Goal: Information Seeking & Learning: Learn about a topic

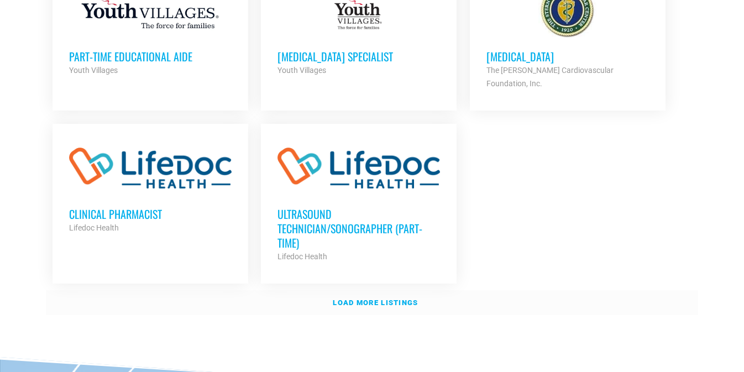
click at [364, 298] on strong "Load more listings" at bounding box center [375, 302] width 85 height 8
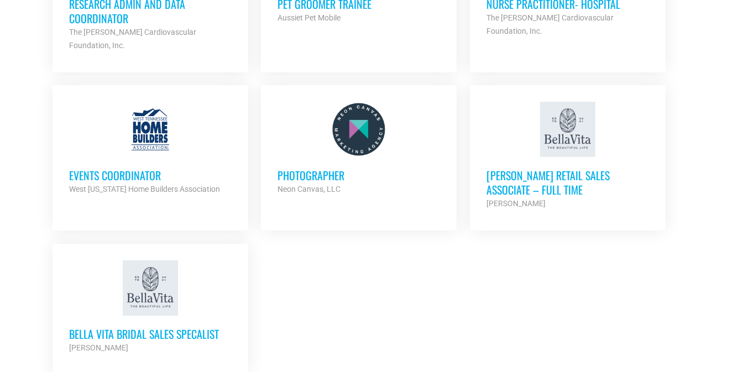
scroll to position [2316, 0]
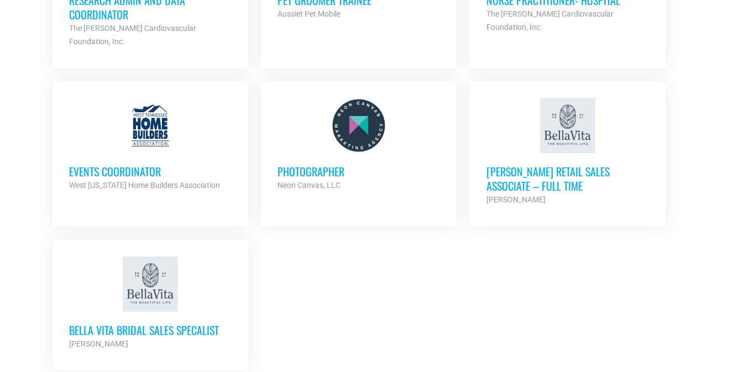
click at [326, 164] on h3 "Photographer" at bounding box center [358, 171] width 162 height 14
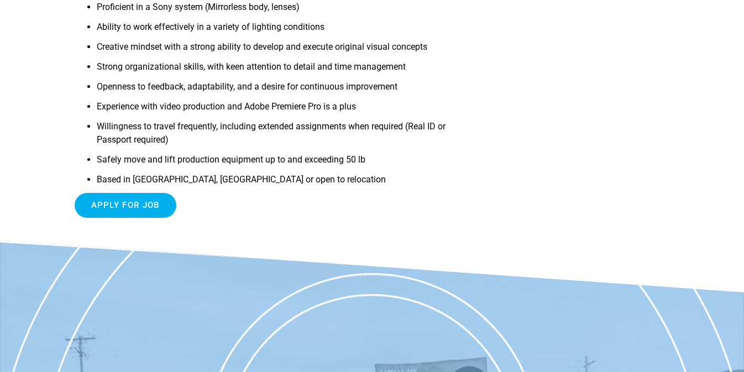
scroll to position [559, 0]
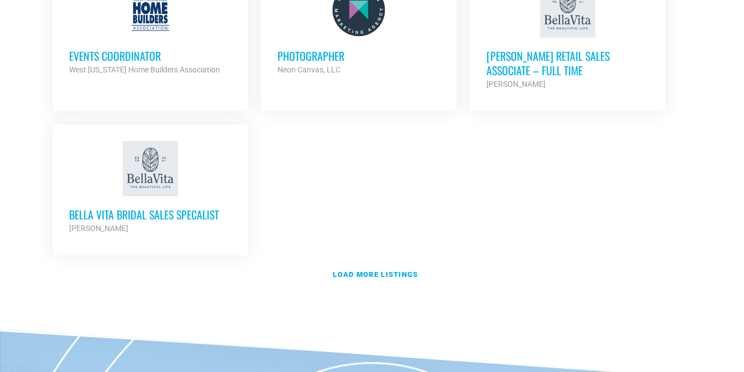
scroll to position [2441, 0]
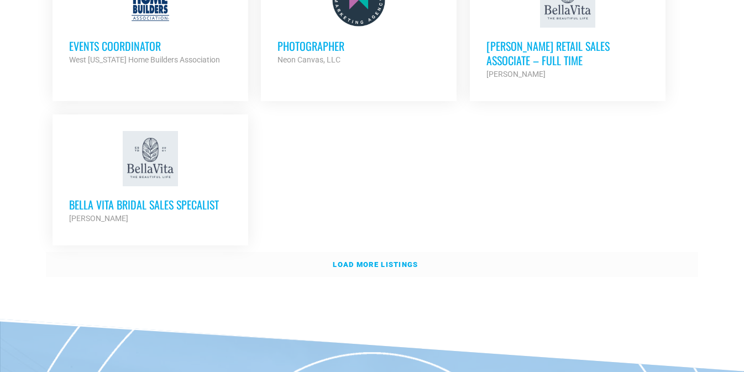
click at [362, 260] on strong "Load more listings" at bounding box center [375, 264] width 85 height 8
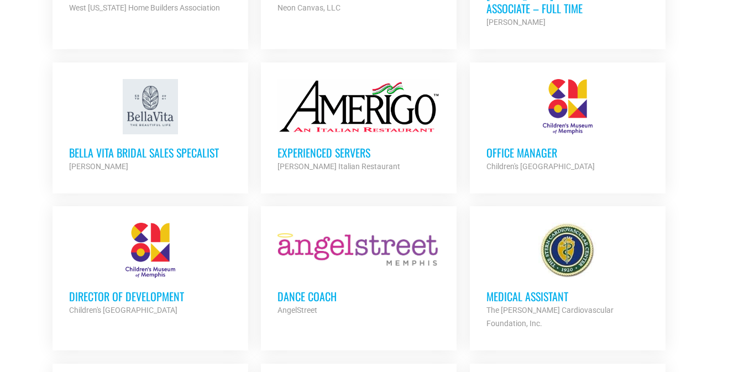
scroll to position [2494, 0]
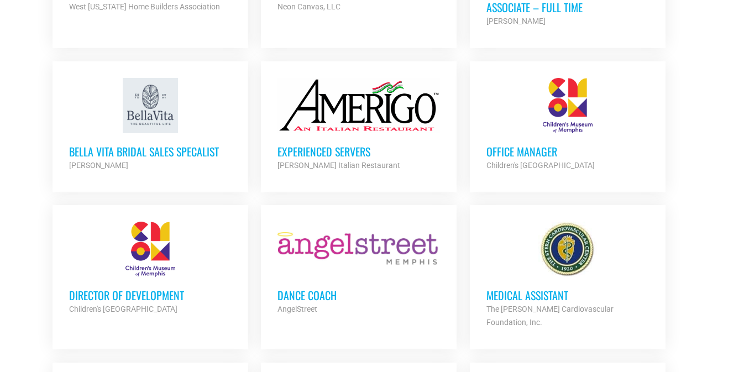
click at [341, 144] on h3 "Experienced Servers" at bounding box center [358, 151] width 162 height 14
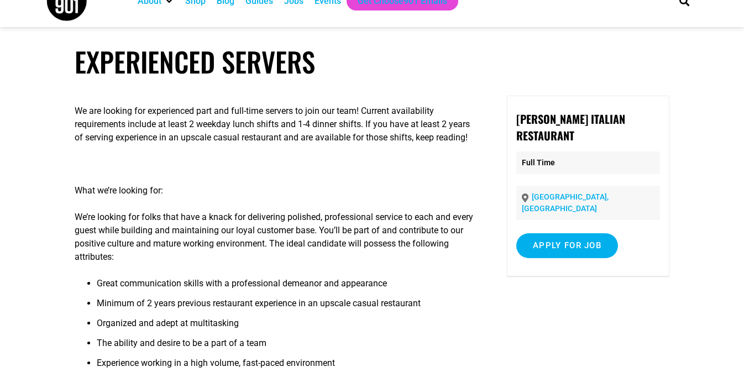
scroll to position [33, 0]
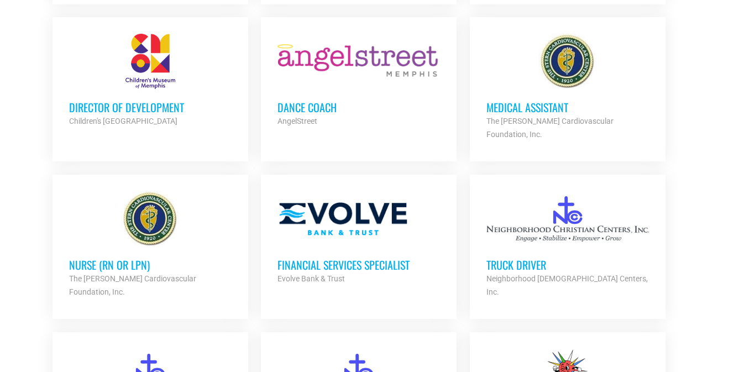
scroll to position [2688, 0]
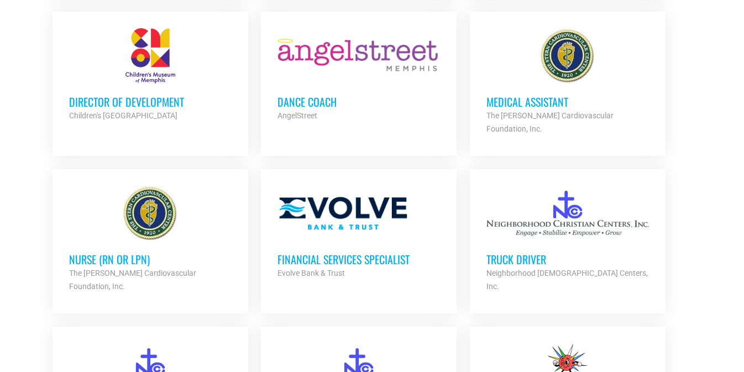
click at [537, 94] on h3 "Medical Assistant" at bounding box center [567, 101] width 162 height 14
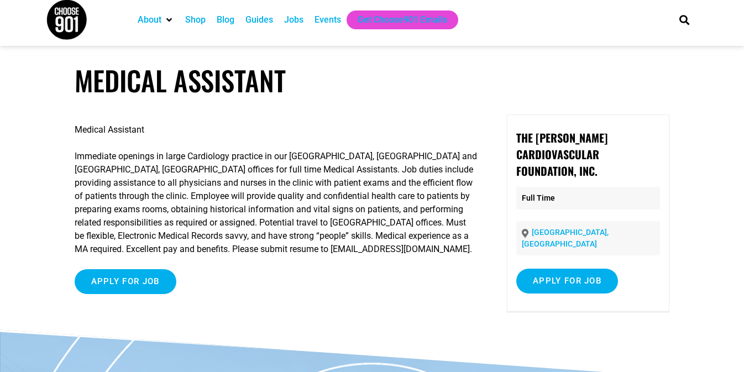
scroll to position [9, 0]
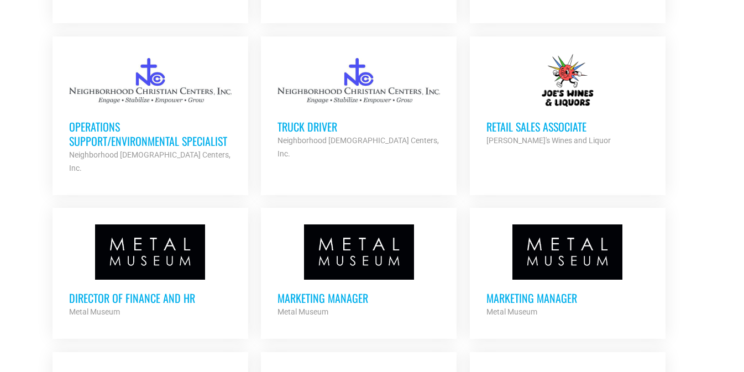
scroll to position [2979, 0]
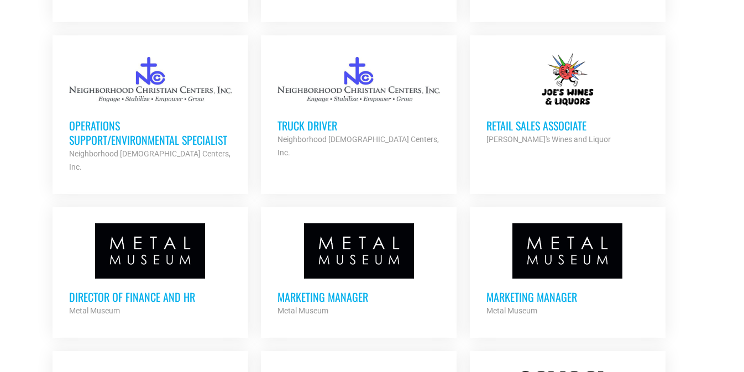
click at [340, 290] on h3 "Marketing Manager" at bounding box center [358, 297] width 162 height 14
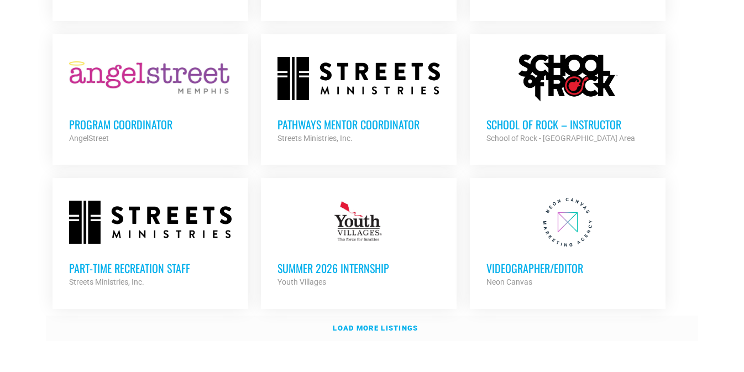
scroll to position [3295, 0]
click at [403, 324] on strong "Load more listings" at bounding box center [375, 328] width 85 height 8
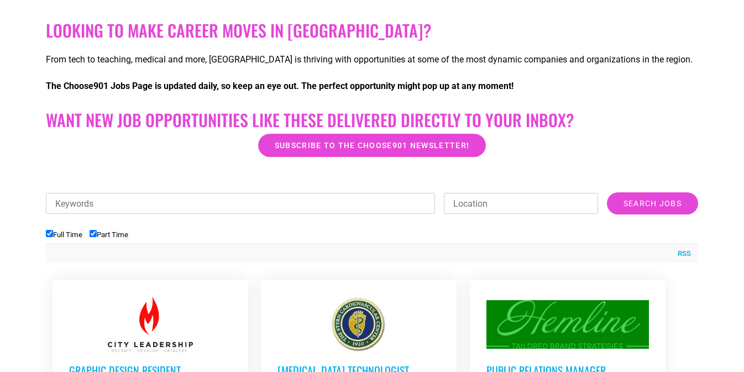
scroll to position [0, 0]
